Goal: Task Accomplishment & Management: Manage account settings

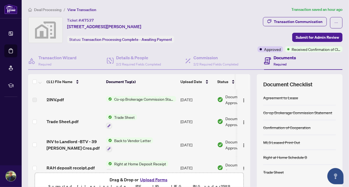
click at [273, 44] on div "Transaction Communication Submit for Admin Review Approved Received Confirmatio…" at bounding box center [280, 34] width 126 height 35
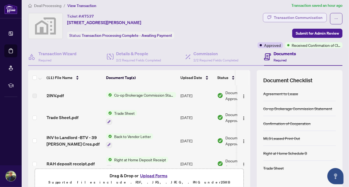
click at [286, 21] on span "Transaction Communication" at bounding box center [295, 18] width 64 height 11
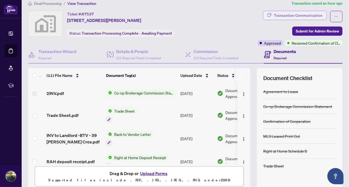
click at [288, 15] on div "Transaction Communication" at bounding box center [298, 15] width 49 height 9
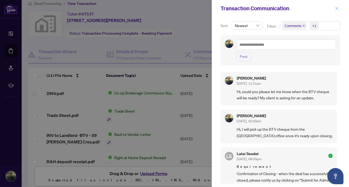
click at [337, 8] on icon "close" at bounding box center [337, 8] width 3 height 3
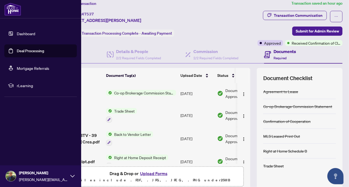
click at [28, 48] on link "Deal Processing" at bounding box center [30, 50] width 27 height 5
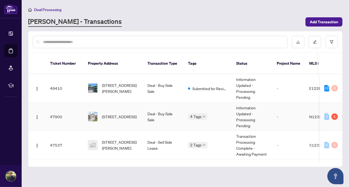
click at [188, 114] on div "Requires Additional Docs Mutual Release Approved FINTRAC Non-compliant Submitte…" at bounding box center [188, 114] width 0 height 0
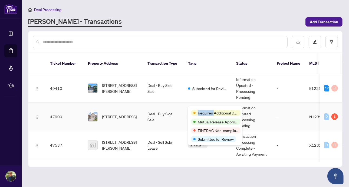
click at [203, 109] on div "Requires Additional Docs Mutual Release Approved FINTRAC Non-compliant Submitte…" at bounding box center [215, 125] width 54 height 39
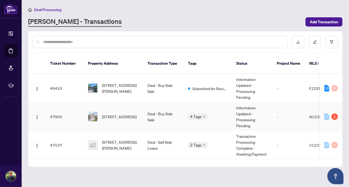
click at [192, 103] on td "4 Tags" at bounding box center [208, 117] width 48 height 28
